Goal: Information Seeking & Learning: Understand process/instructions

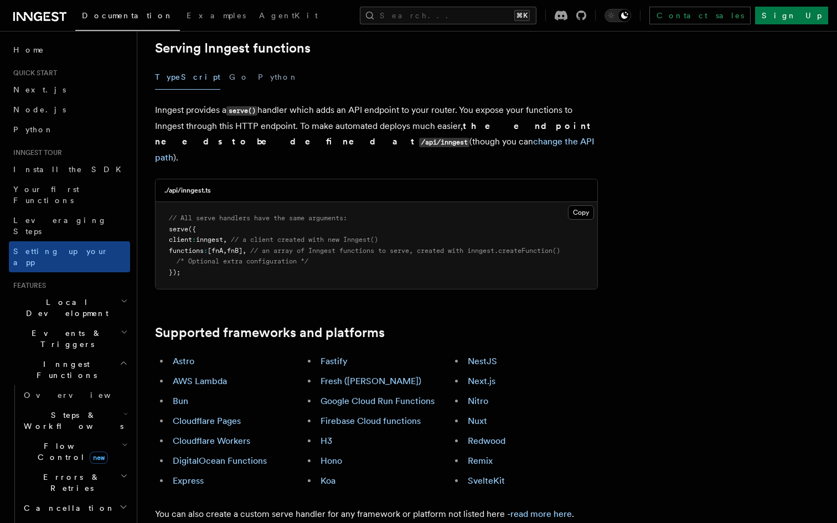
scroll to position [398, 0]
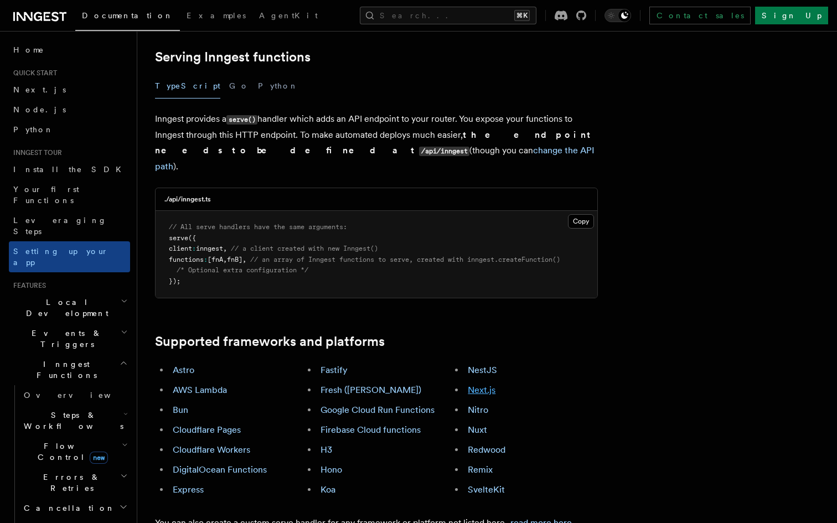
click at [483, 385] on link "Next.js" at bounding box center [482, 390] width 28 height 11
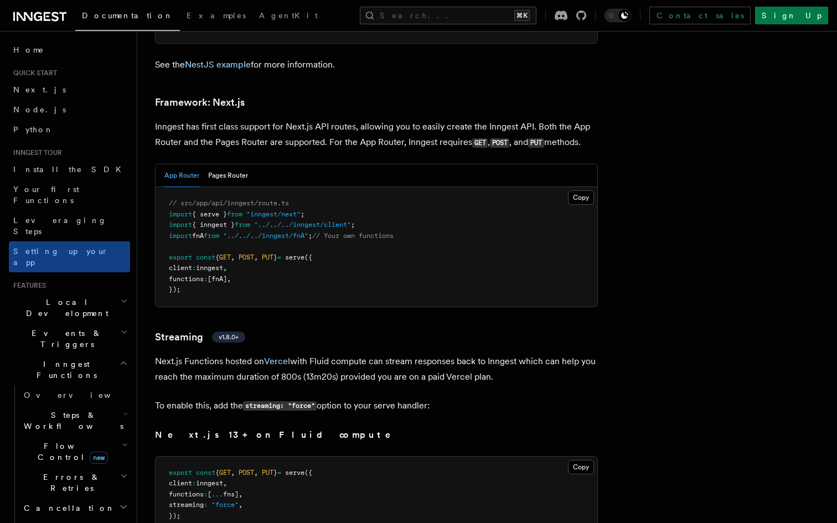
scroll to position [6771, 0]
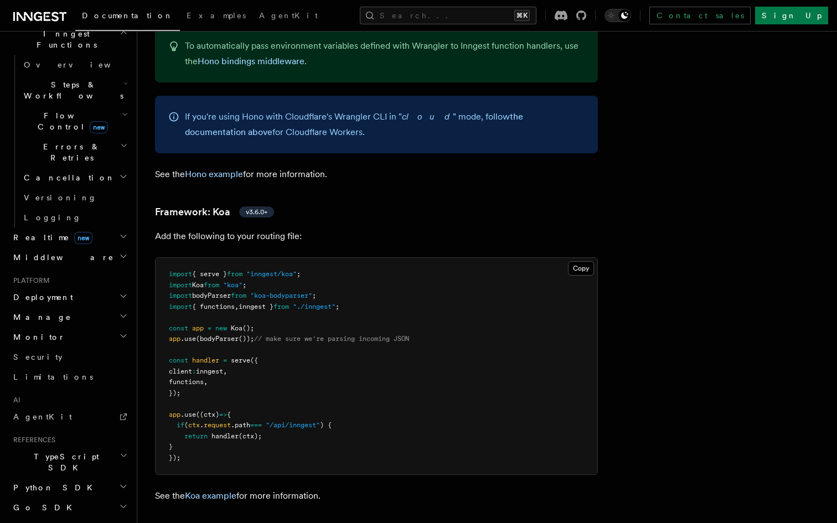
scroll to position [6171, 0]
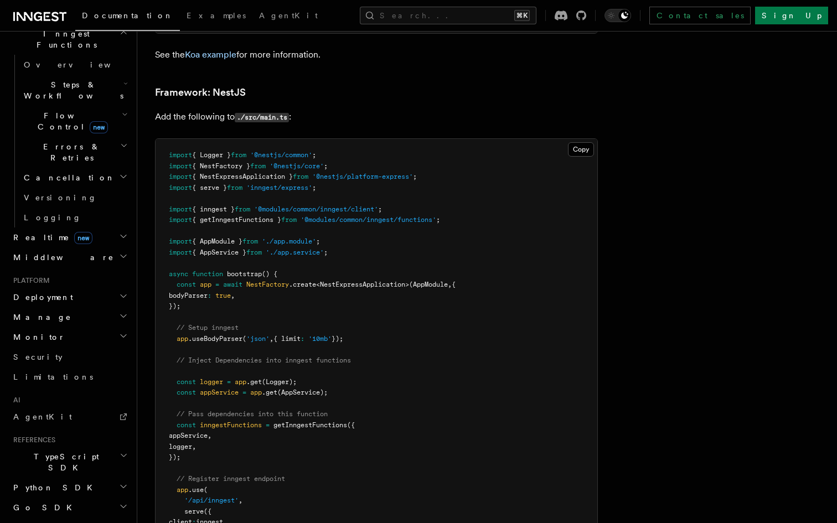
click at [232, 335] on span ".useBodyParser" at bounding box center [215, 339] width 54 height 8
copy span "useBodyParser"
click at [298, 421] on span "getInngestFunctions" at bounding box center [310, 425] width 74 height 8
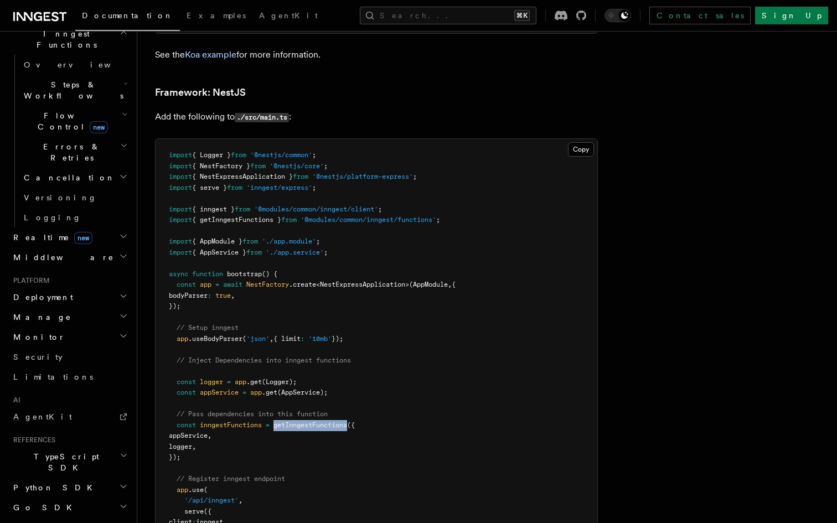
copy span "getInngestFunctions"
click at [230, 421] on span "inngestFunctions" at bounding box center [231, 425] width 62 height 8
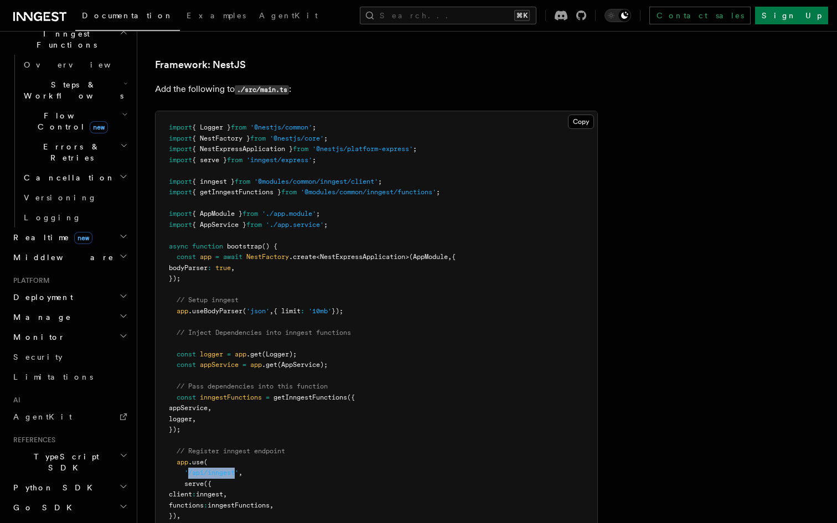
drag, startPoint x: 188, startPoint y: 440, endPoint x: 237, endPoint y: 441, distance: 48.7
click at [237, 469] on span "'/api/inngest'" at bounding box center [211, 473] width 54 height 8
copy span "/api/inngest"
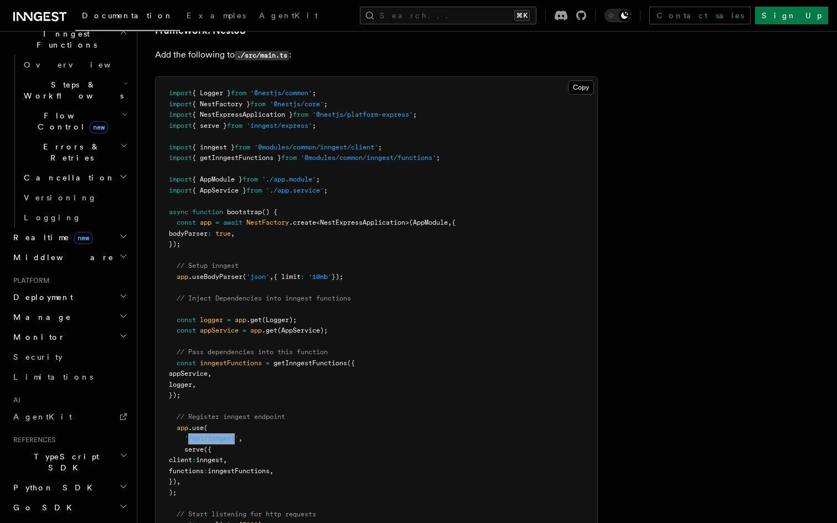
scroll to position [6235, 0]
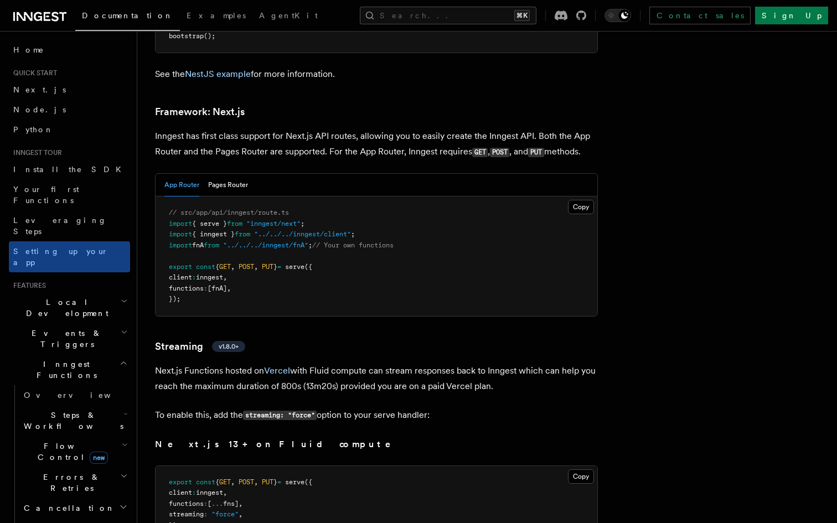
scroll to position [6771, 0]
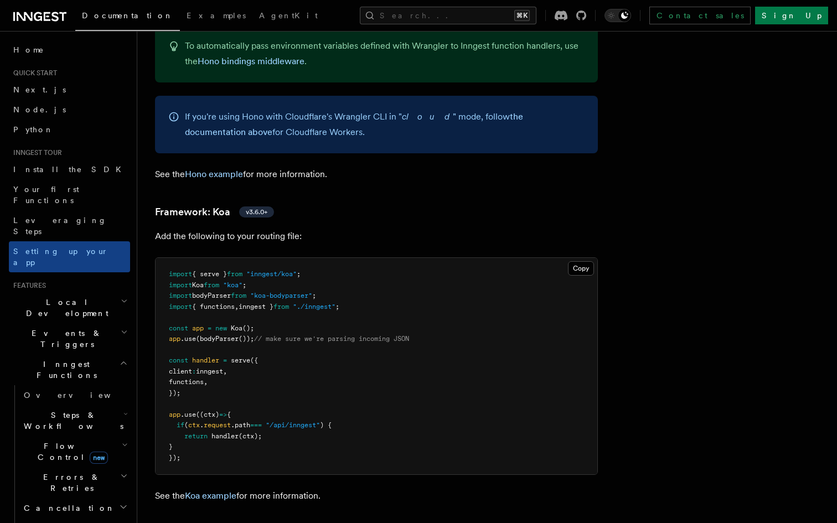
scroll to position [6171, 0]
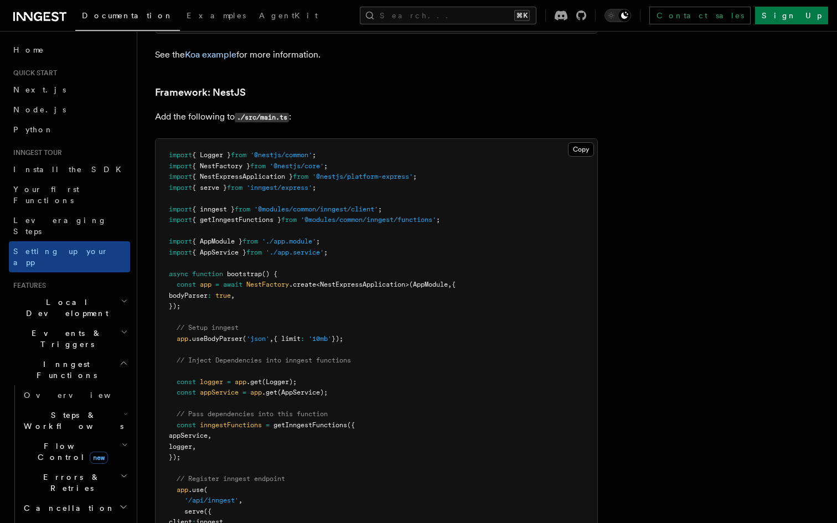
click at [217, 335] on span ".useBodyParser" at bounding box center [215, 339] width 54 height 8
copy span "useBodyParser"
click at [586, 350] on pre "import { Logger } from '@nestjs/common' ; import { NestFactory } from '@nestjs/…" at bounding box center [377, 387] width 442 height 497
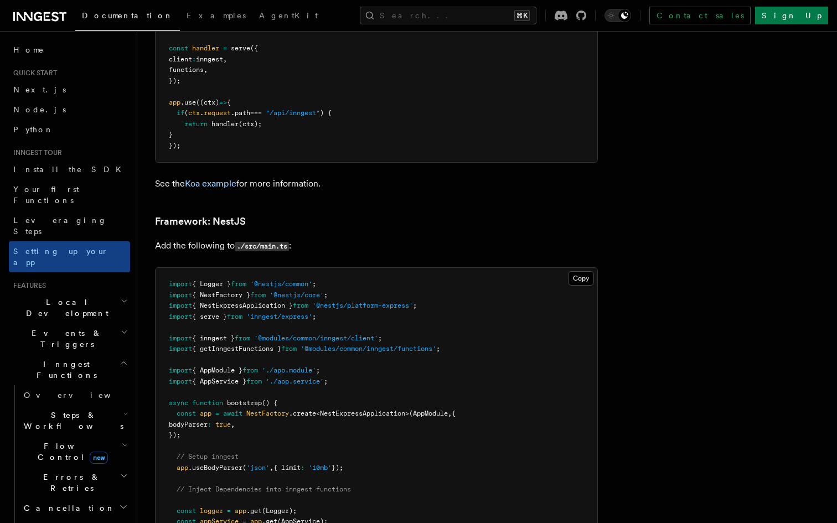
scroll to position [6043, 0]
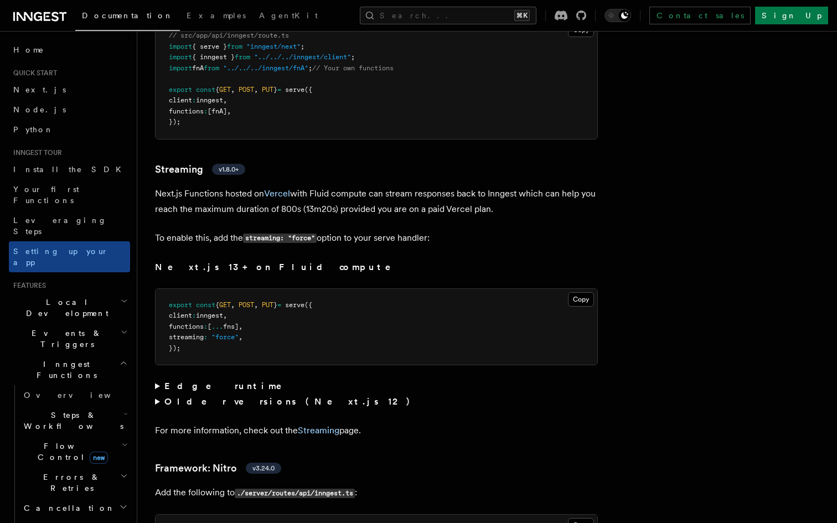
scroll to position [6933, 0]
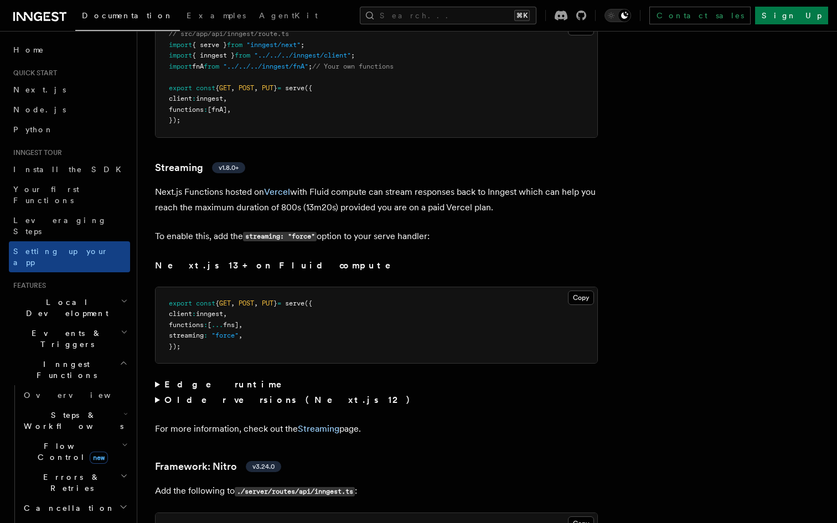
click at [158, 392] on summary "Older versions (Next.js 12)" at bounding box center [376, 399] width 443 height 15
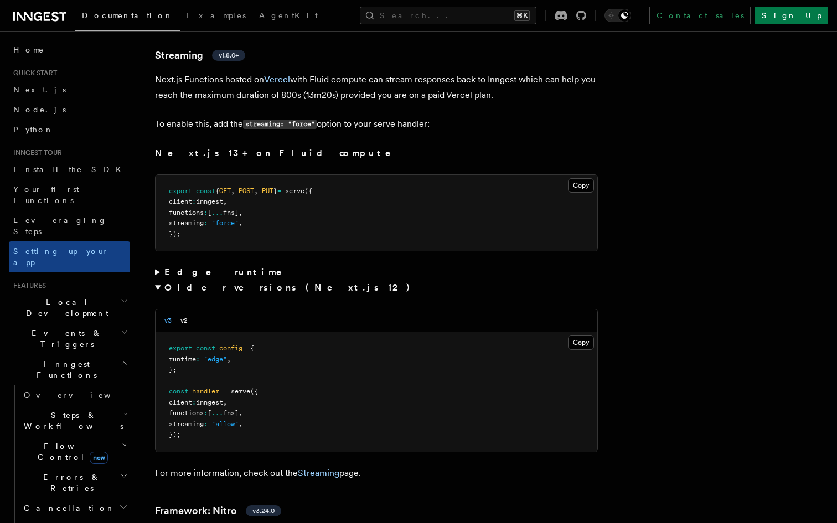
scroll to position [7044, 0]
click at [159, 281] on summary "Older versions (Next.js 12)" at bounding box center [376, 288] width 443 height 15
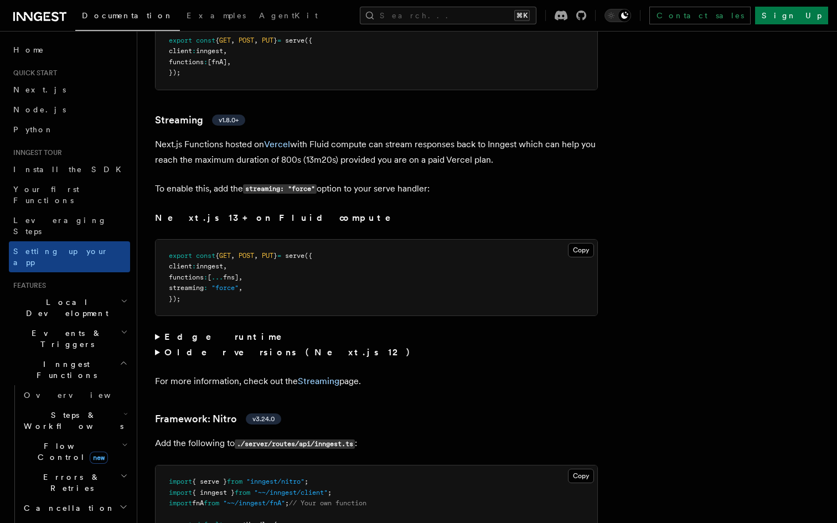
scroll to position [6972, 0]
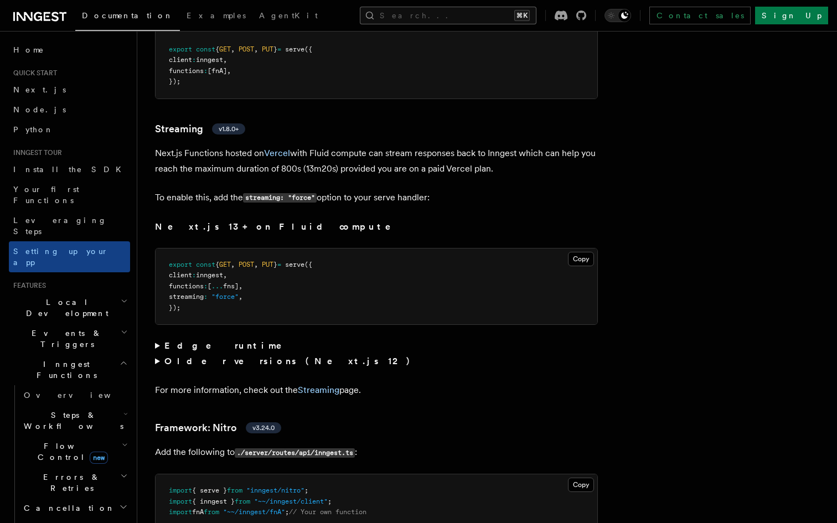
click at [443, 15] on button "Search... ⌘K" at bounding box center [448, 16] width 177 height 18
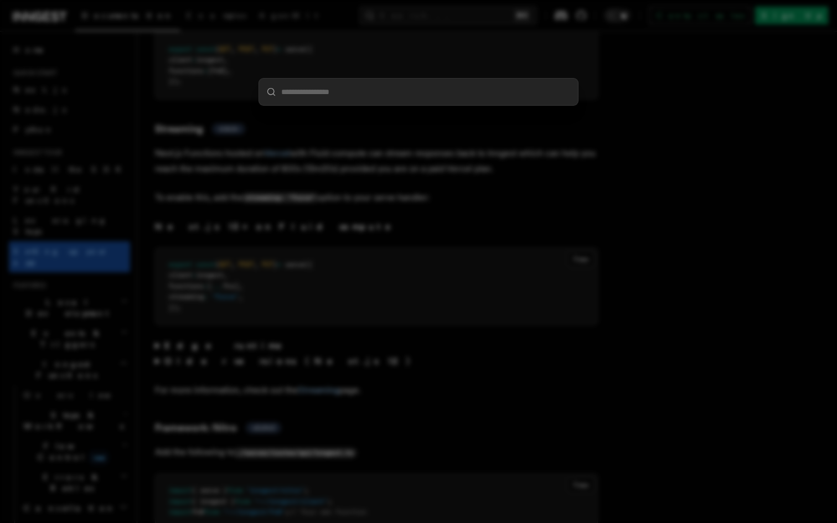
click at [457, 206] on div at bounding box center [418, 261] width 837 height 523
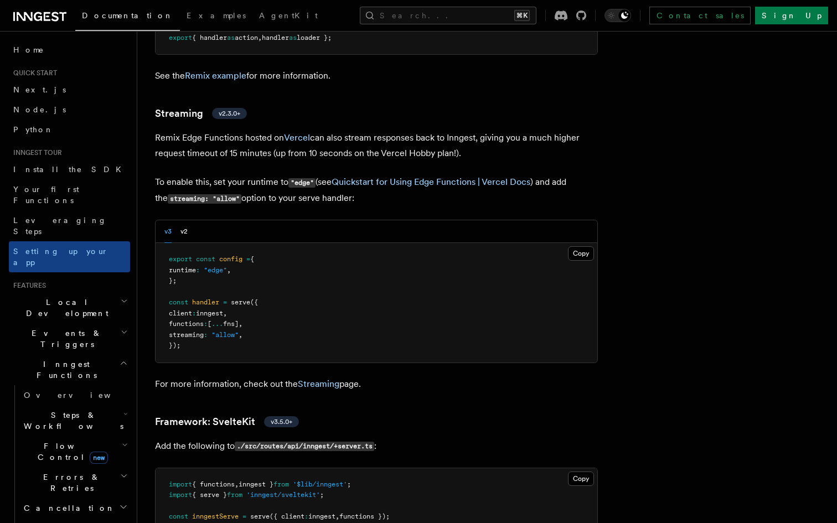
scroll to position [8401, 0]
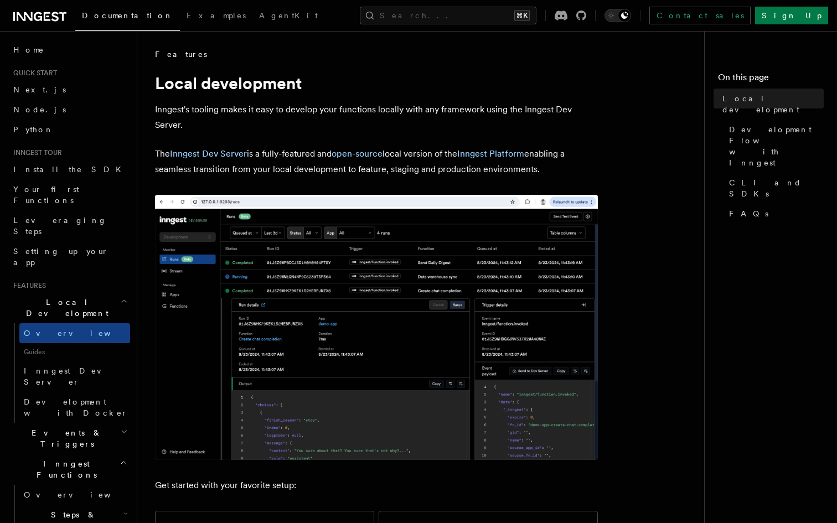
scroll to position [38, 0]
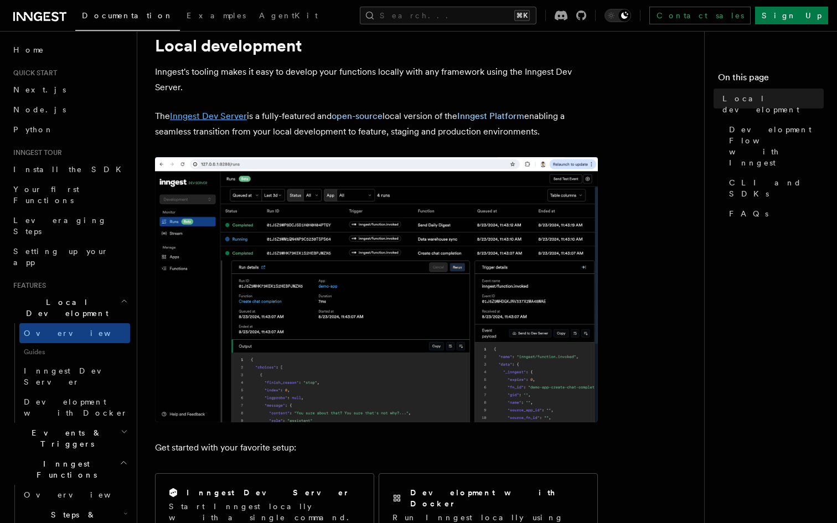
click at [239, 115] on link "Inngest Dev Server" at bounding box center [208, 116] width 77 height 11
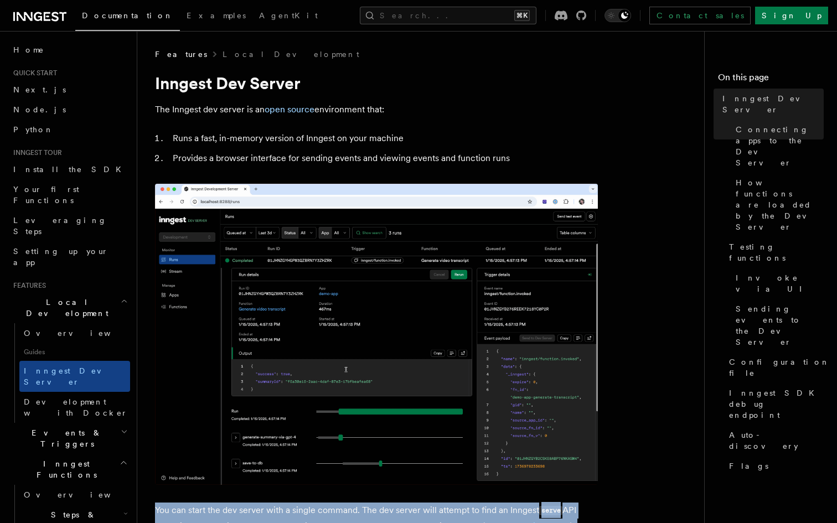
drag, startPoint x: 426, startPoint y: 326, endPoint x: 166, endPoint y: 324, distance: 259.6
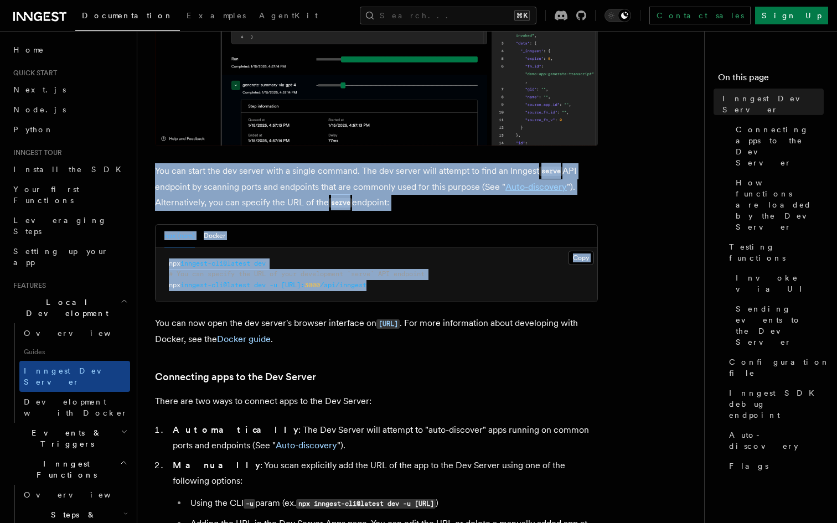
scroll to position [358, 0]
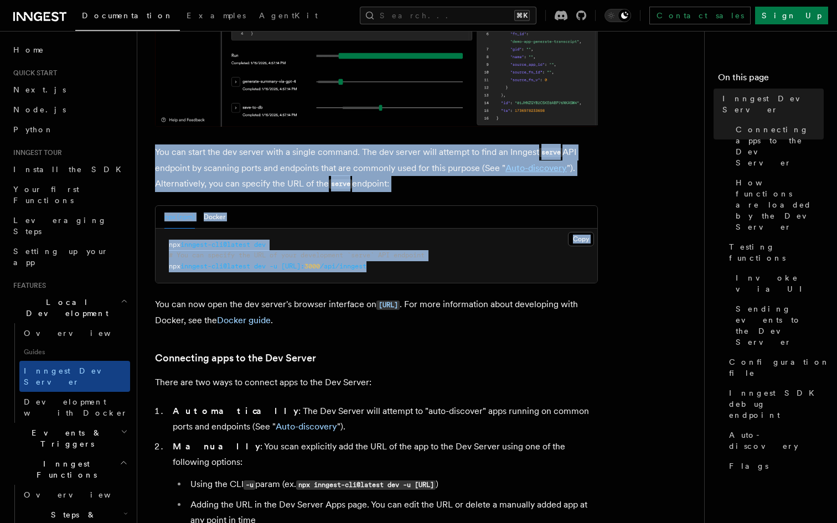
click at [344, 257] on span "# You can specify the URL of your development `serve` API endpoint" at bounding box center [297, 255] width 256 height 8
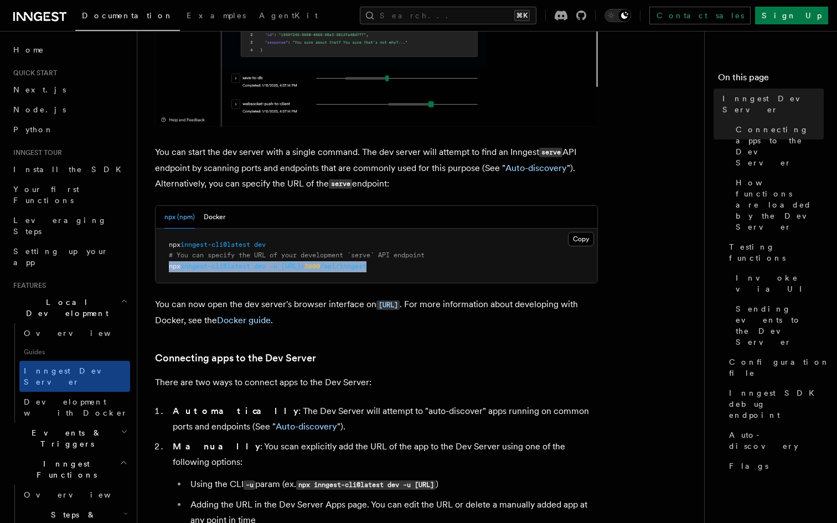
drag, startPoint x: 424, startPoint y: 267, endPoint x: 163, endPoint y: 270, distance: 261.2
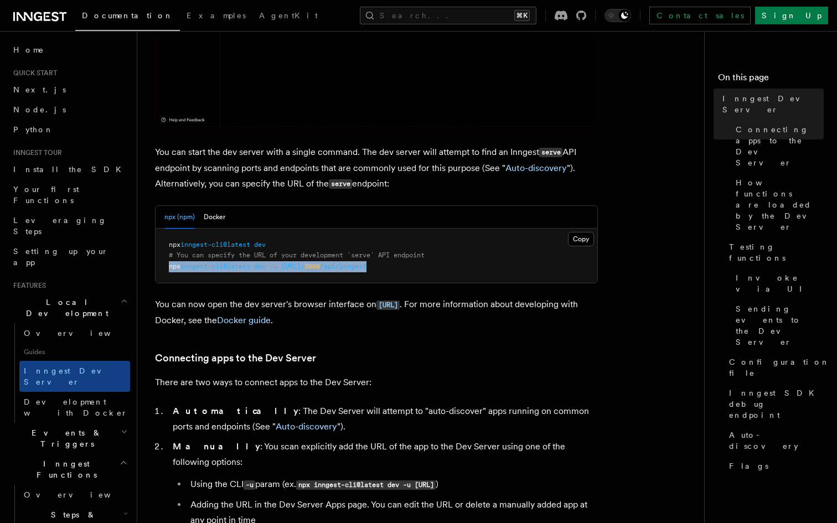
click at [163, 270] on pre "npx inngest-cli@latest dev # You can specify the URL of your development `serve…" at bounding box center [377, 256] width 442 height 55
copy span "npx inngest-cli@latest dev -u http://localhost: 3000 /api/inngest"
